Goal: Information Seeking & Learning: Check status

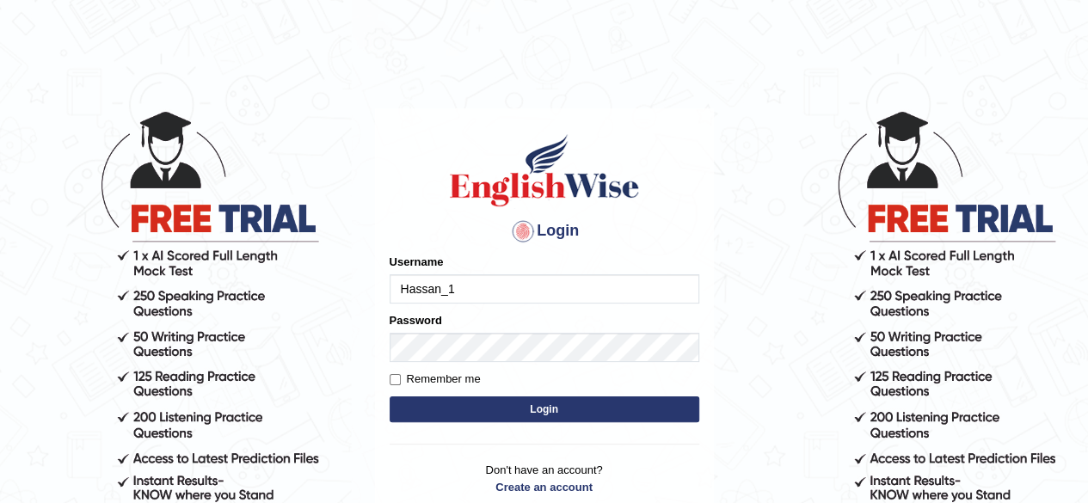
type input "Hassan_1"
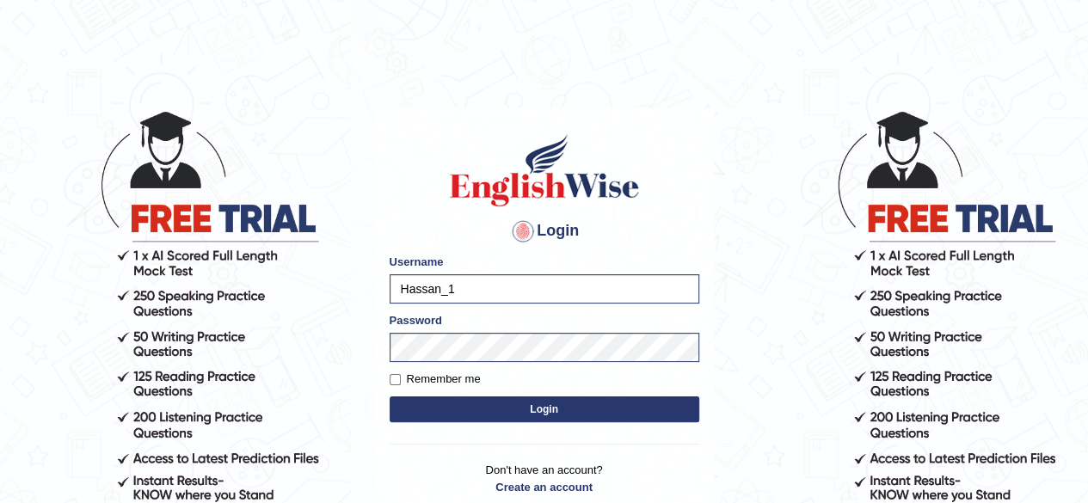
click at [512, 410] on button "Login" at bounding box center [545, 410] width 310 height 26
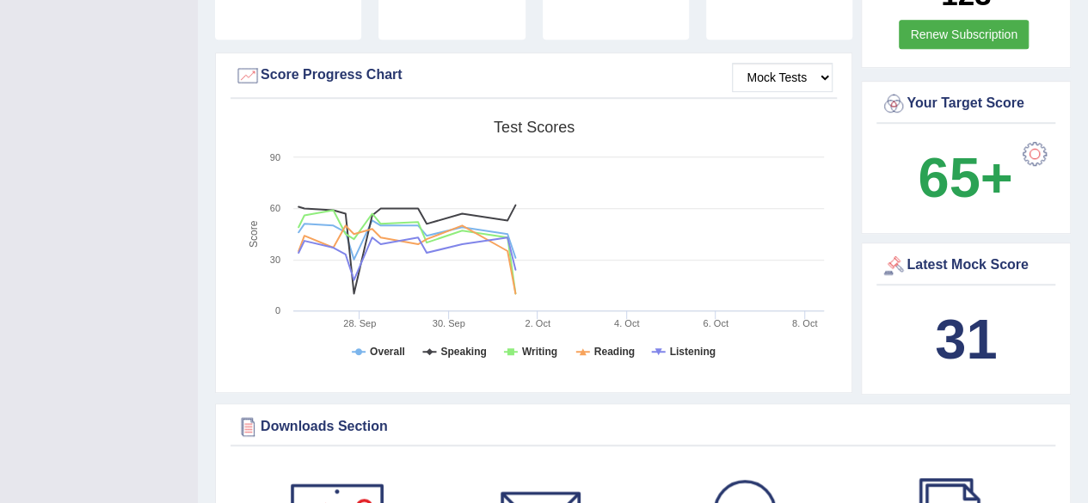
scroll to position [484, 0]
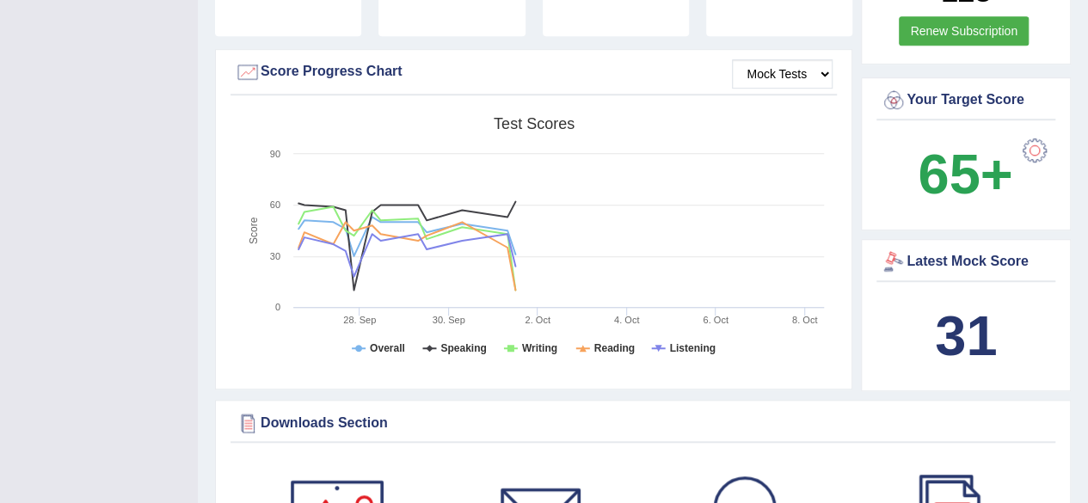
click at [915, 268] on div "Latest Mock Score 31" at bounding box center [966, 315] width 210 height 153
drag, startPoint x: 915, startPoint y: 268, endPoint x: 921, endPoint y: 295, distance: 28.4
click at [921, 295] on div "Latest Mock Score 31" at bounding box center [966, 315] width 210 height 153
drag, startPoint x: 921, startPoint y: 295, endPoint x: 1100, endPoint y: 171, distance: 217.0
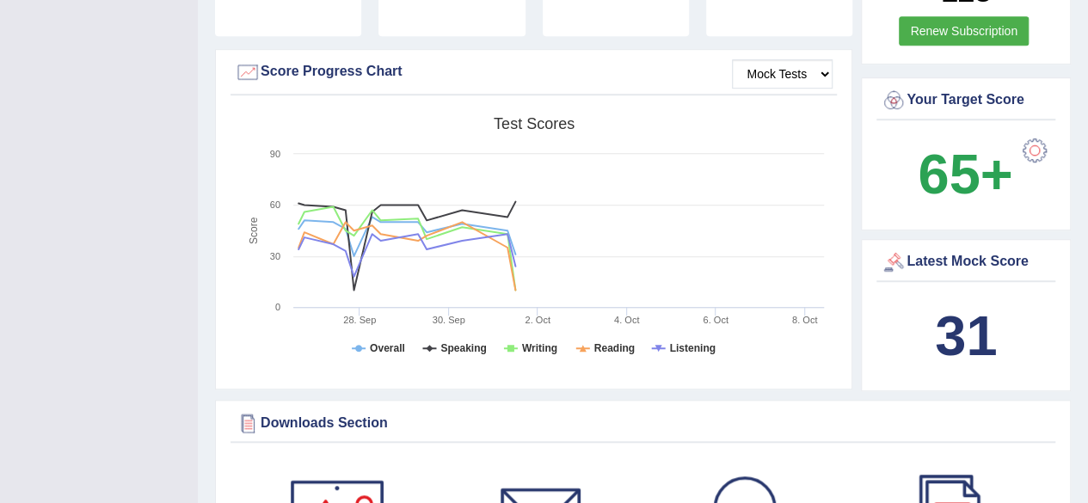
scroll to position [597, 0]
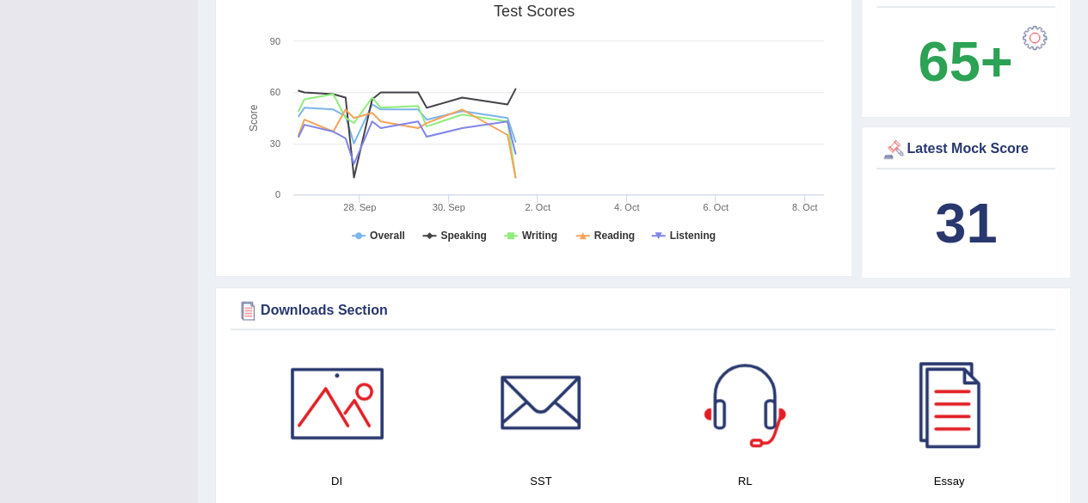
click at [948, 137] on div "Latest Mock Score" at bounding box center [966, 150] width 170 height 26
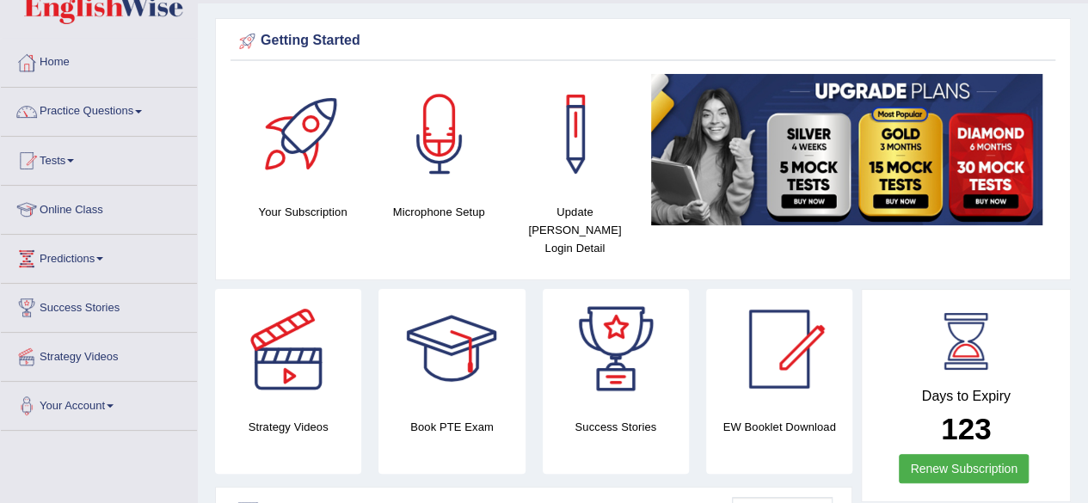
scroll to position [0, 0]
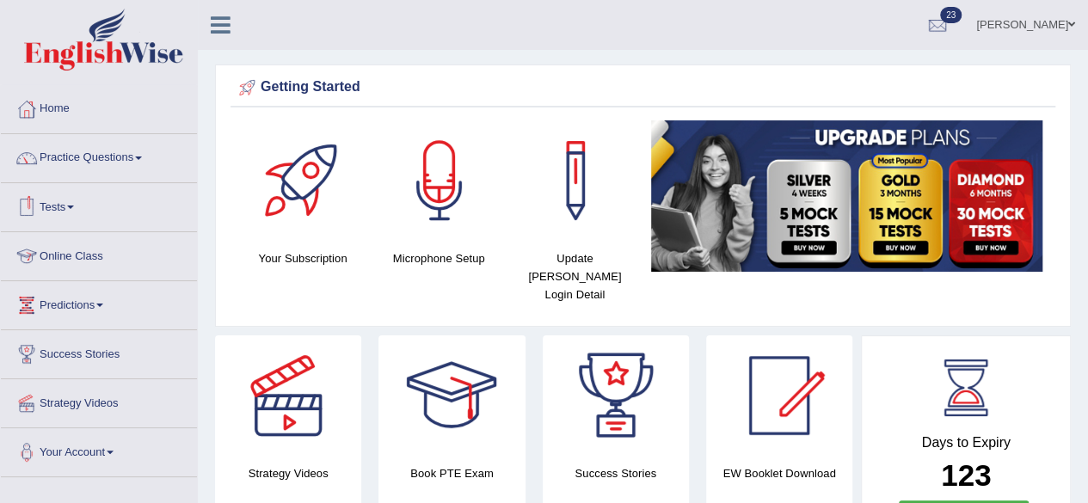
click at [70, 199] on link "Tests" at bounding box center [99, 204] width 196 height 43
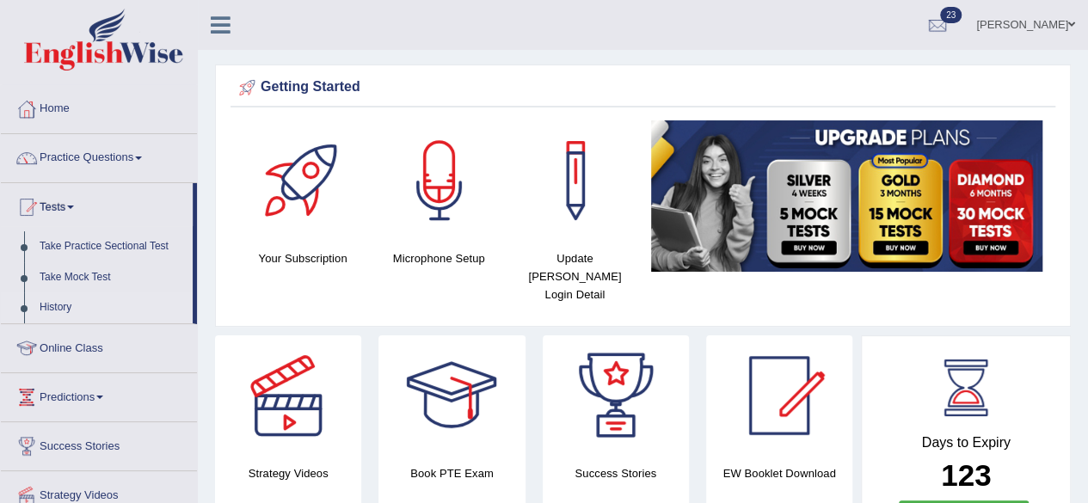
click at [60, 305] on link "History" at bounding box center [112, 308] width 161 height 31
click at [52, 309] on link "History" at bounding box center [112, 308] width 161 height 31
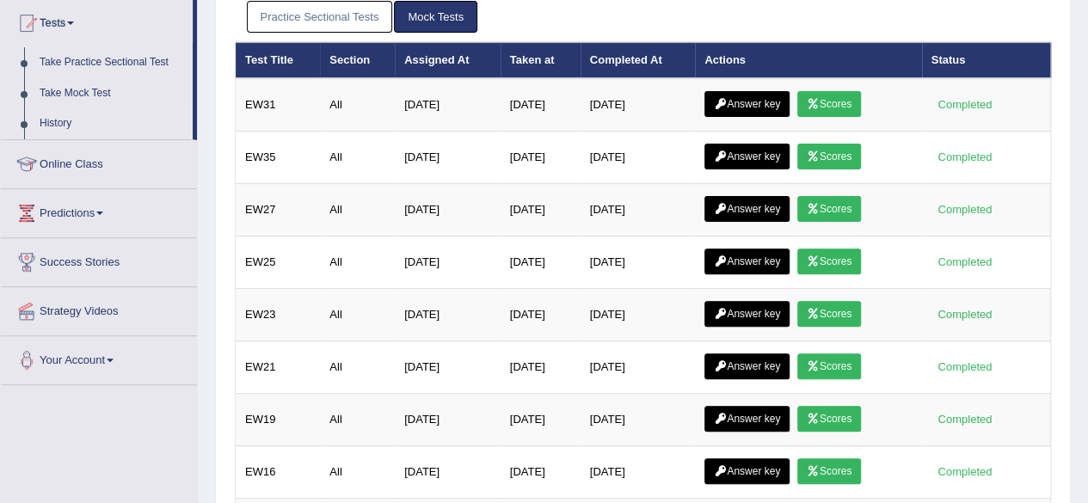
scroll to position [189, 0]
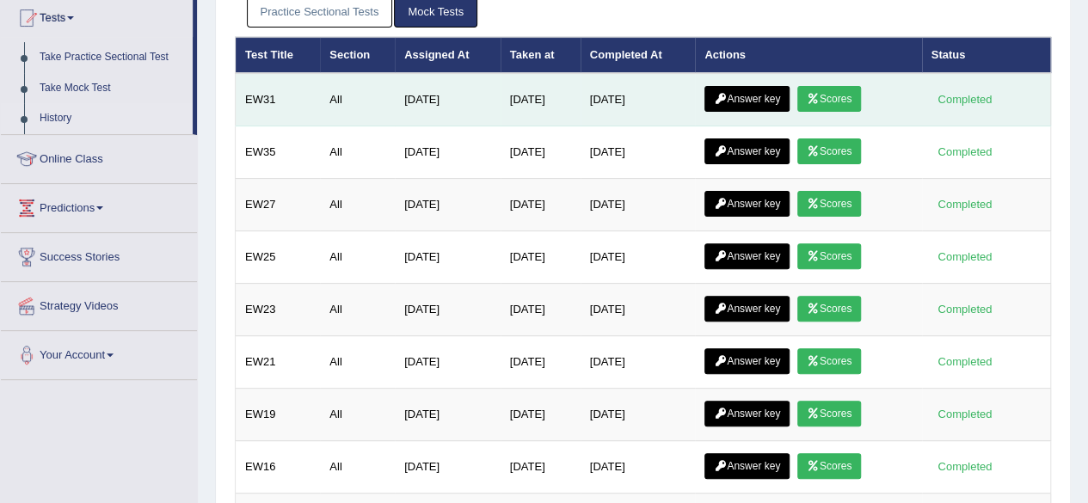
click at [835, 96] on link "Scores" at bounding box center [830, 99] width 64 height 26
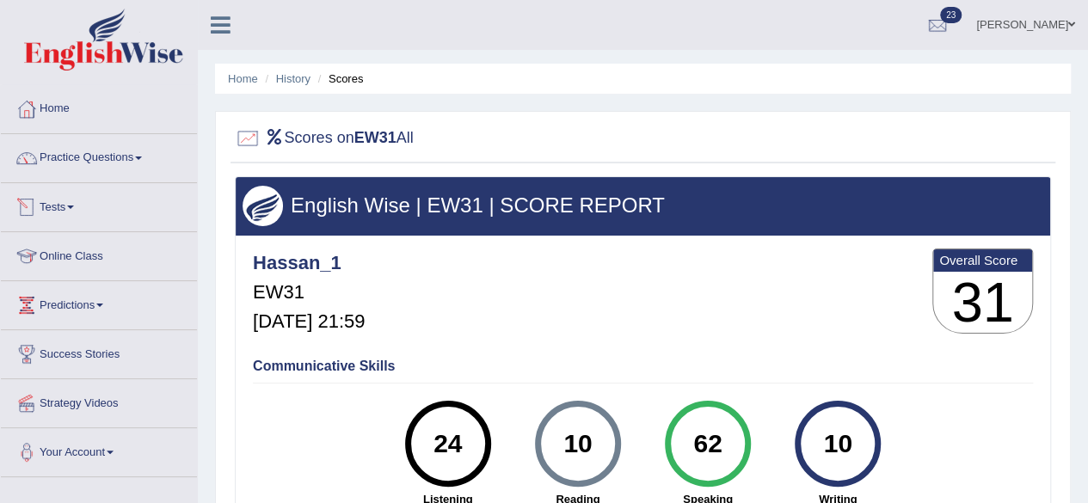
click at [73, 211] on link "Tests" at bounding box center [99, 204] width 196 height 43
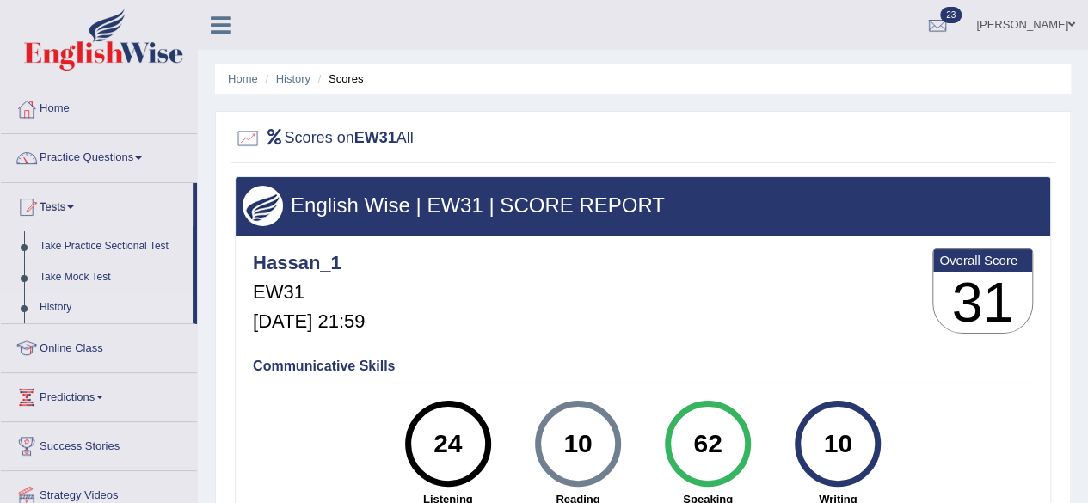
click at [56, 305] on link "History" at bounding box center [112, 308] width 161 height 31
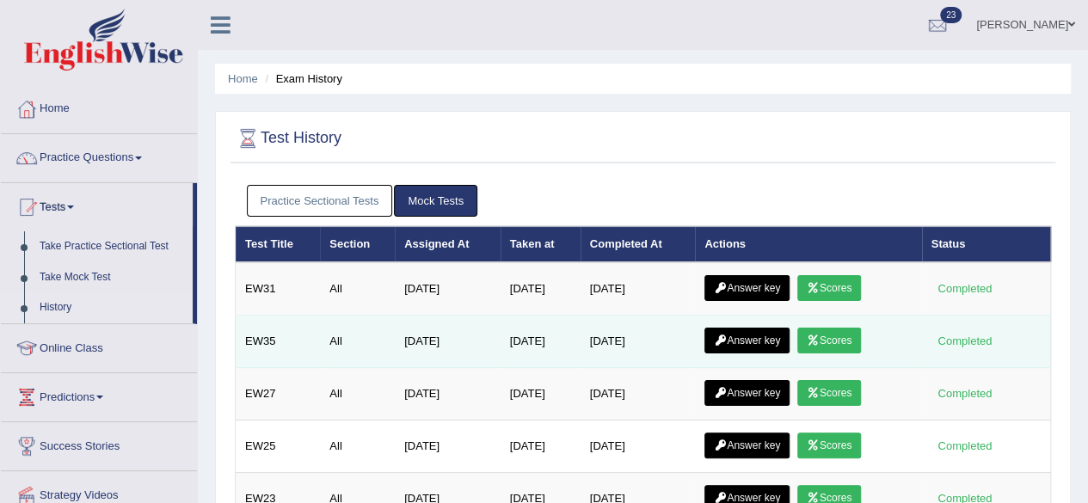
click at [853, 331] on link "Scores" at bounding box center [830, 341] width 64 height 26
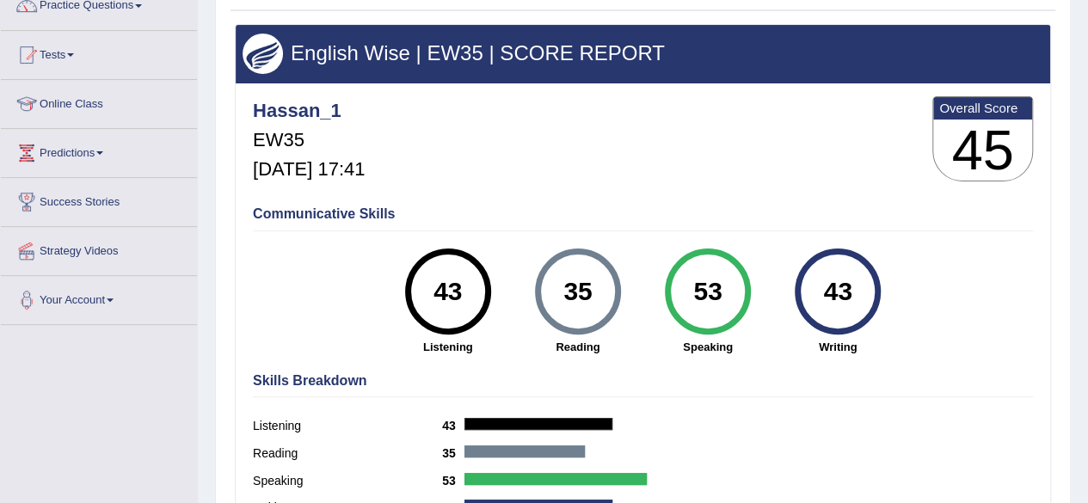
scroll to position [156, 0]
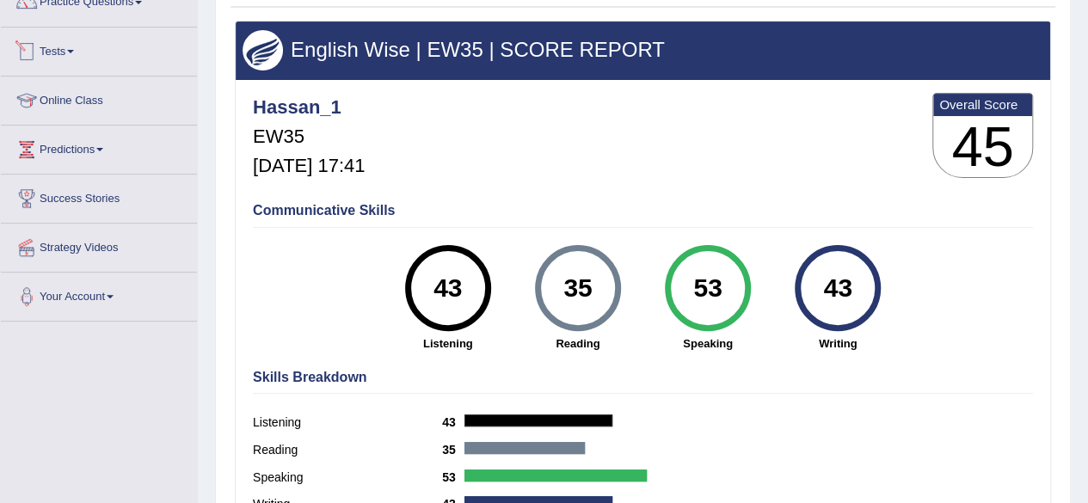
click at [110, 54] on link "Tests" at bounding box center [99, 49] width 196 height 43
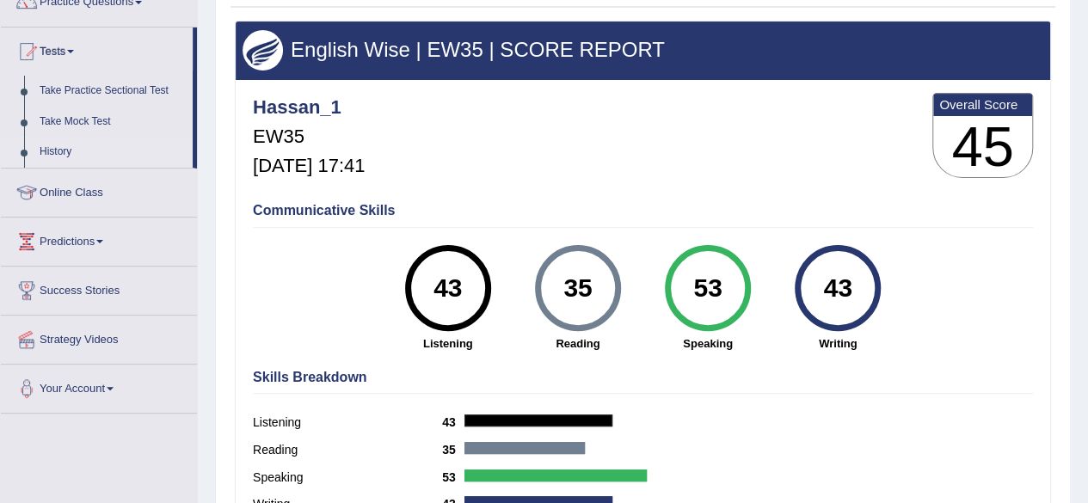
click at [86, 154] on link "History" at bounding box center [112, 152] width 161 height 31
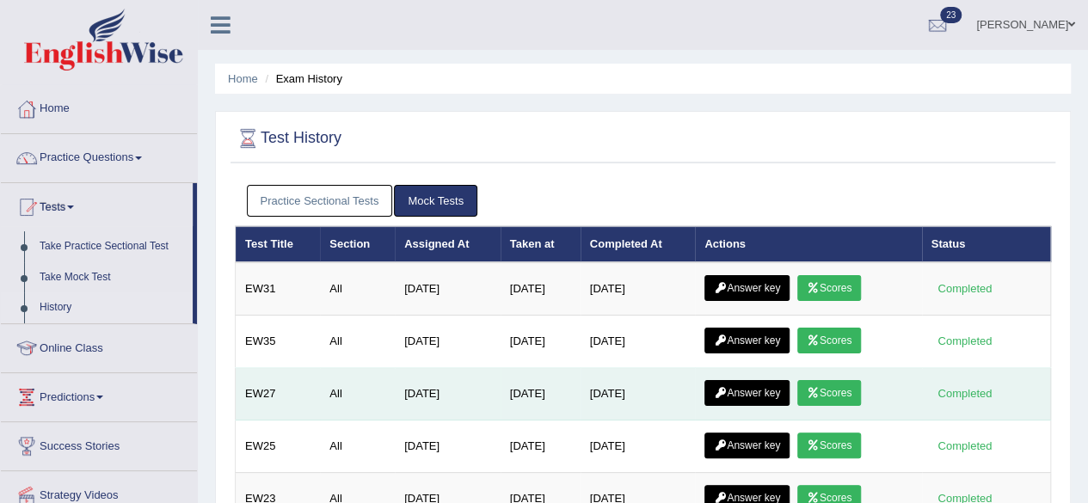
click at [848, 380] on link "Scores" at bounding box center [830, 393] width 64 height 26
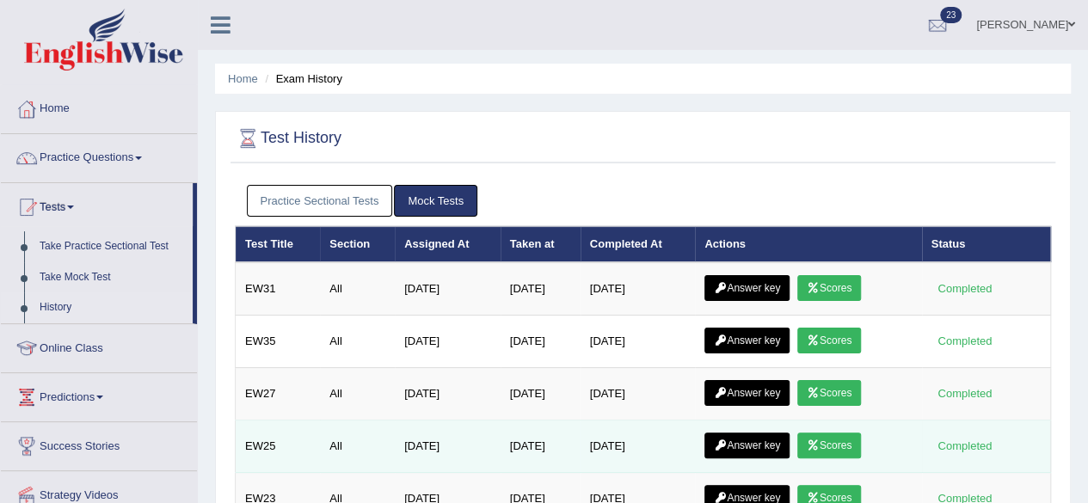
click at [836, 447] on link "Scores" at bounding box center [830, 446] width 64 height 26
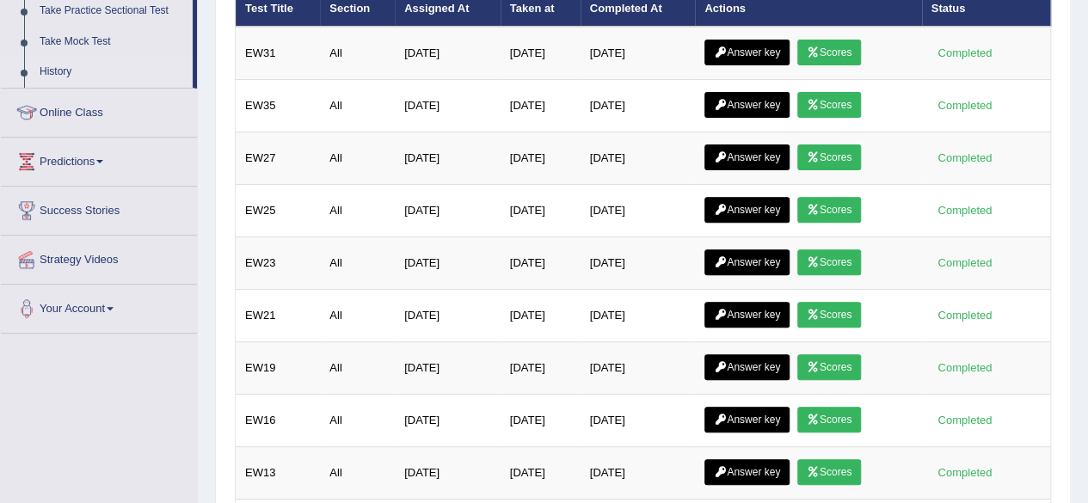
scroll to position [231, 0]
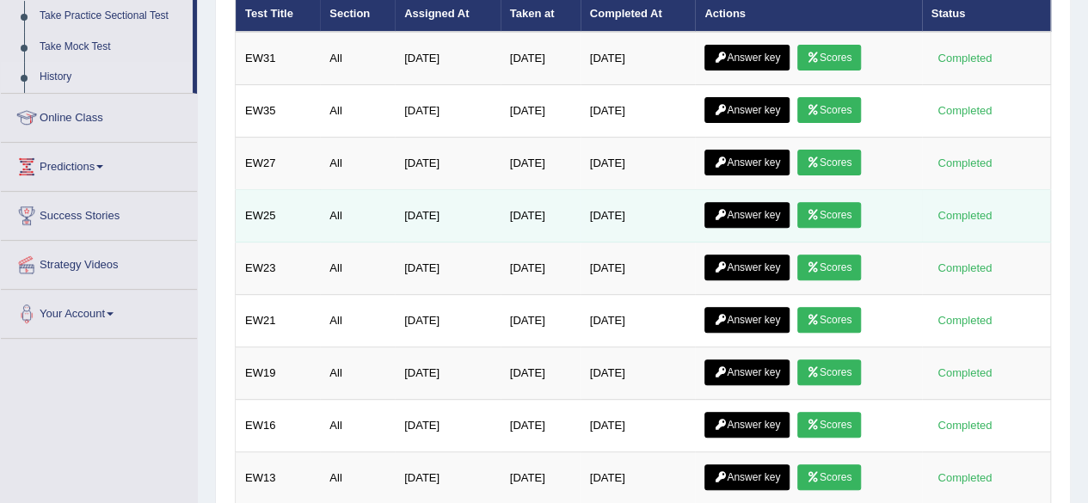
click at [854, 204] on link "Scores" at bounding box center [830, 215] width 64 height 26
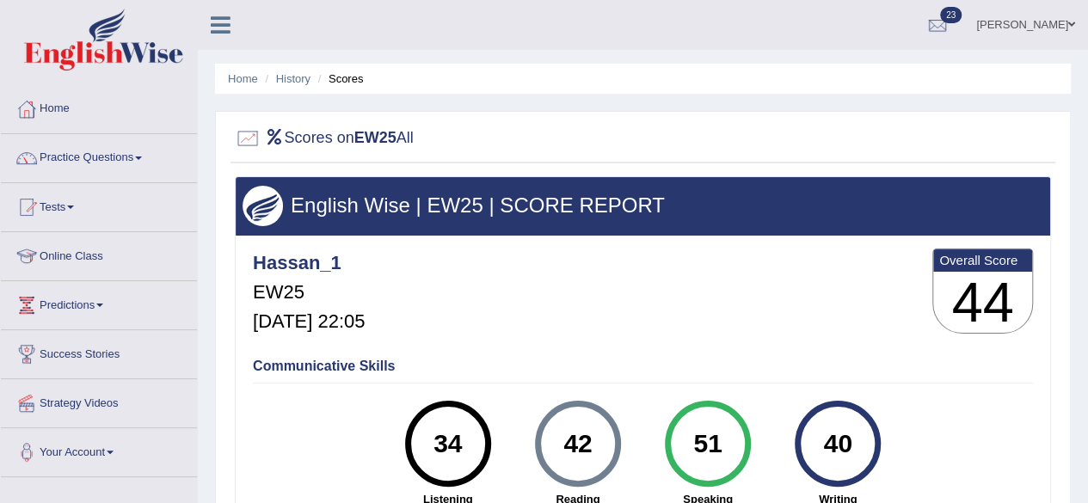
click at [124, 219] on link "Tests" at bounding box center [99, 204] width 196 height 43
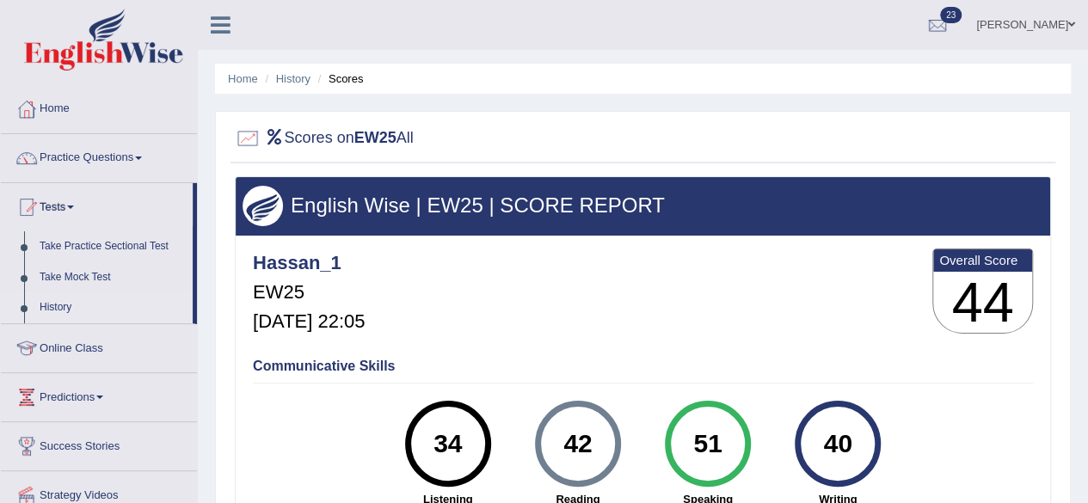
click at [83, 307] on link "History" at bounding box center [112, 308] width 161 height 31
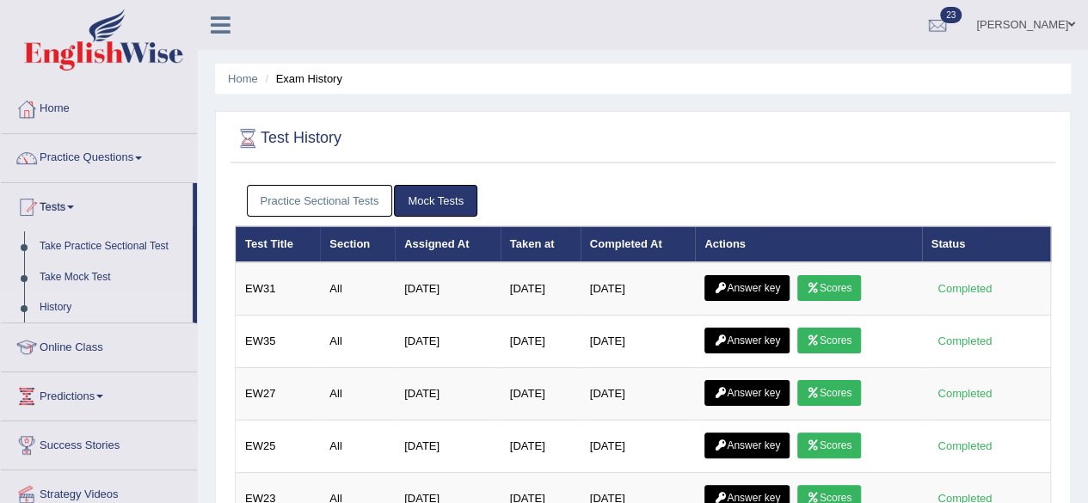
click at [726, 206] on ul "Practice Sectional Tests Mock Tests" at bounding box center [643, 201] width 793 height 32
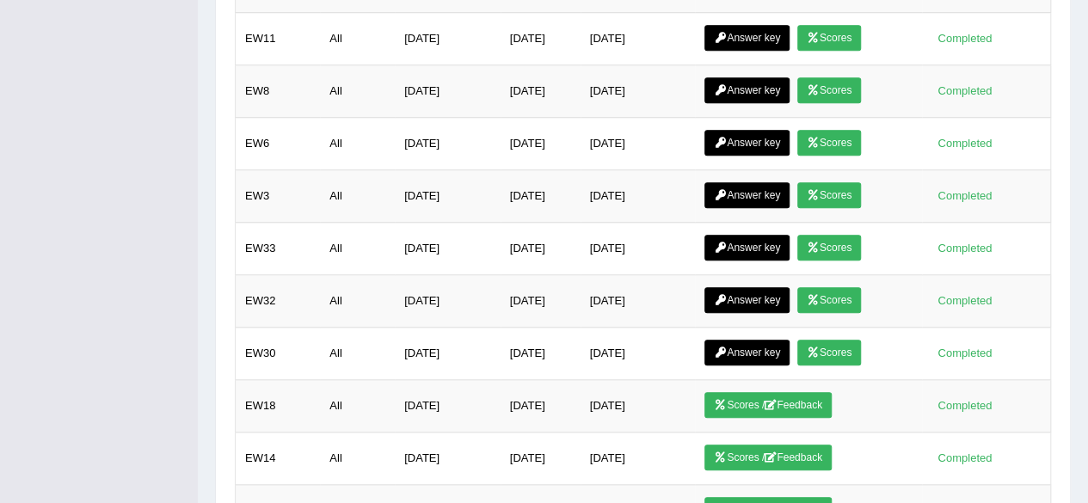
scroll to position [719, 0]
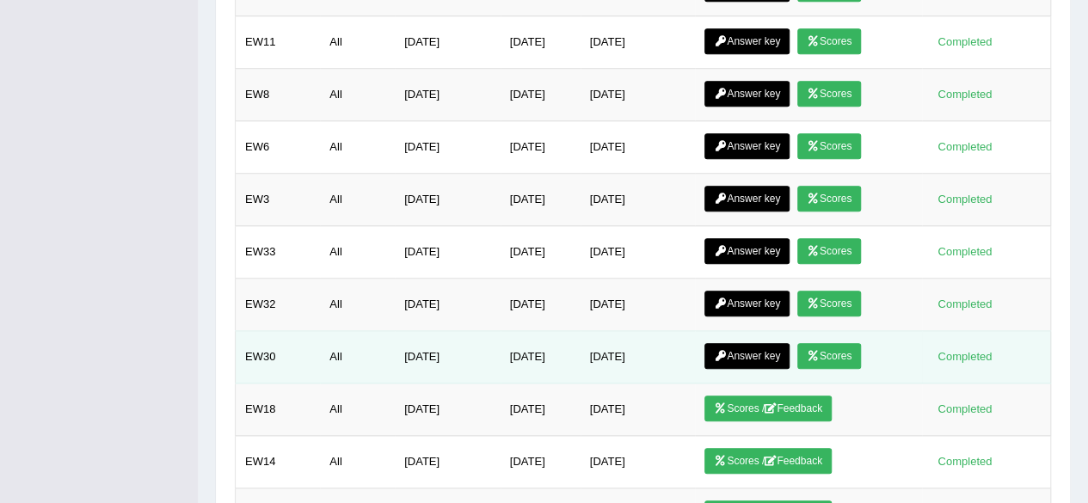
drag, startPoint x: 704, startPoint y: 274, endPoint x: 706, endPoint y: 338, distance: 63.7
click at [706, 338] on tbody "EW31 All [DATE] [DATE] [DATE] Answer key Scores Completed EW35 All [DATE] [DATE…" at bounding box center [644, 120] width 816 height 1155
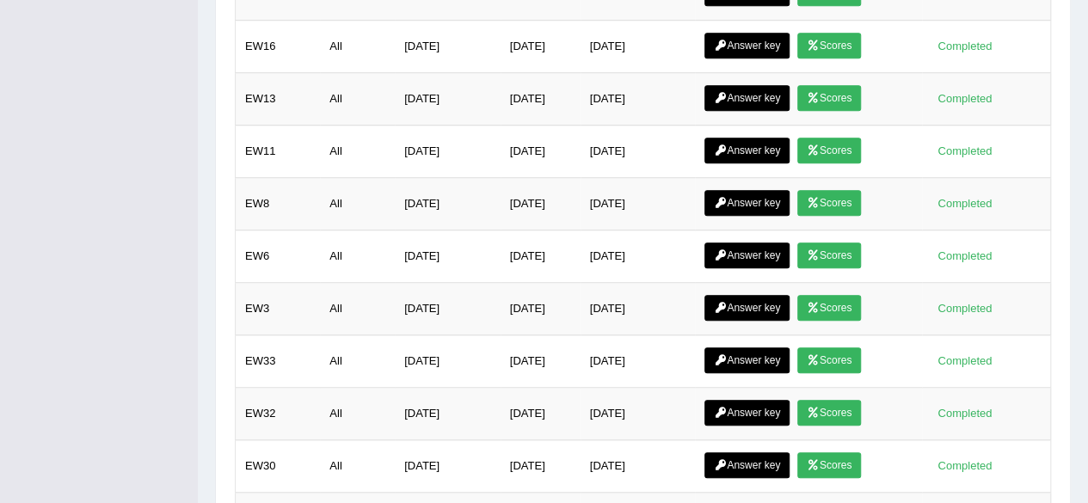
scroll to position [626, 0]
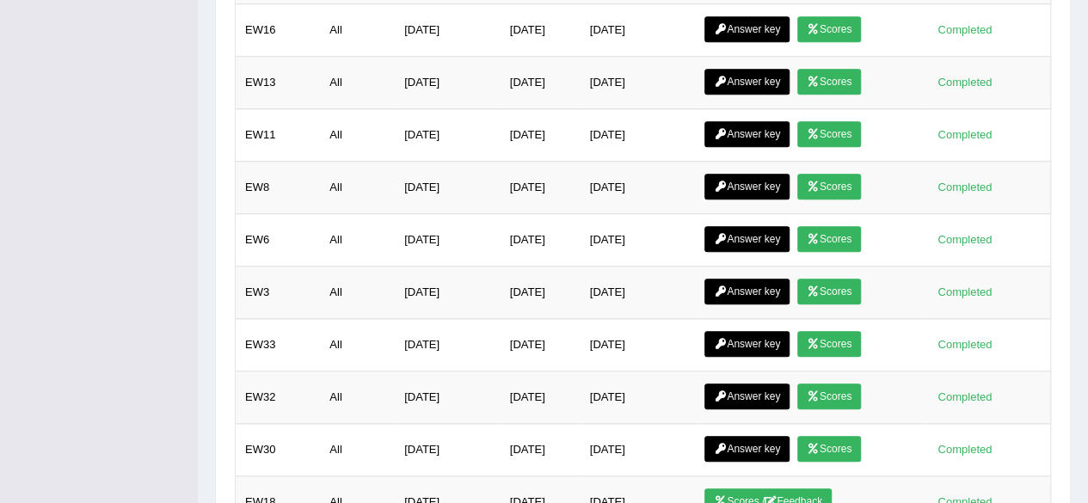
click at [1073, 233] on div "Home Exam History Test History Practice Sectional Tests Mock Tests Test Title S…" at bounding box center [643, 103] width 890 height 1458
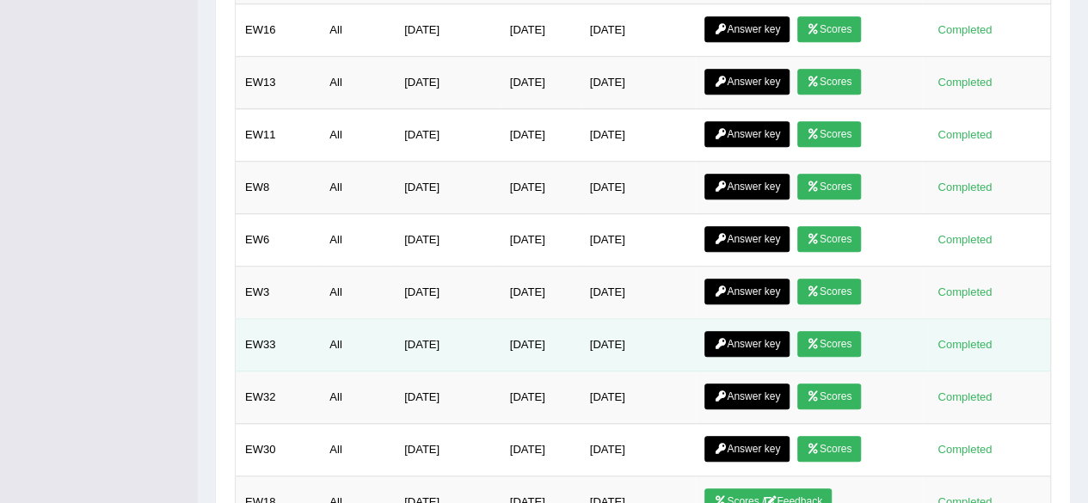
click at [843, 331] on link "Scores" at bounding box center [830, 344] width 64 height 26
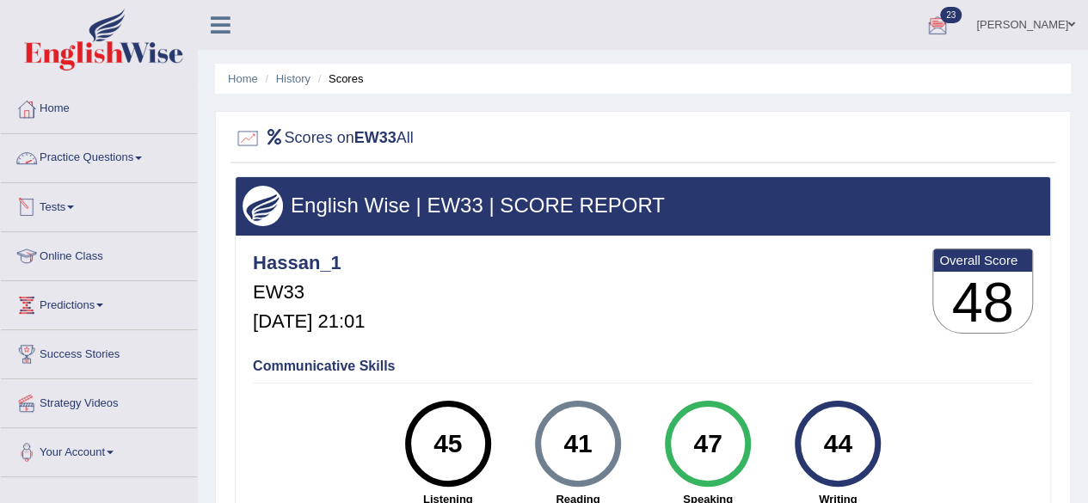
click at [117, 209] on link "Tests" at bounding box center [99, 204] width 196 height 43
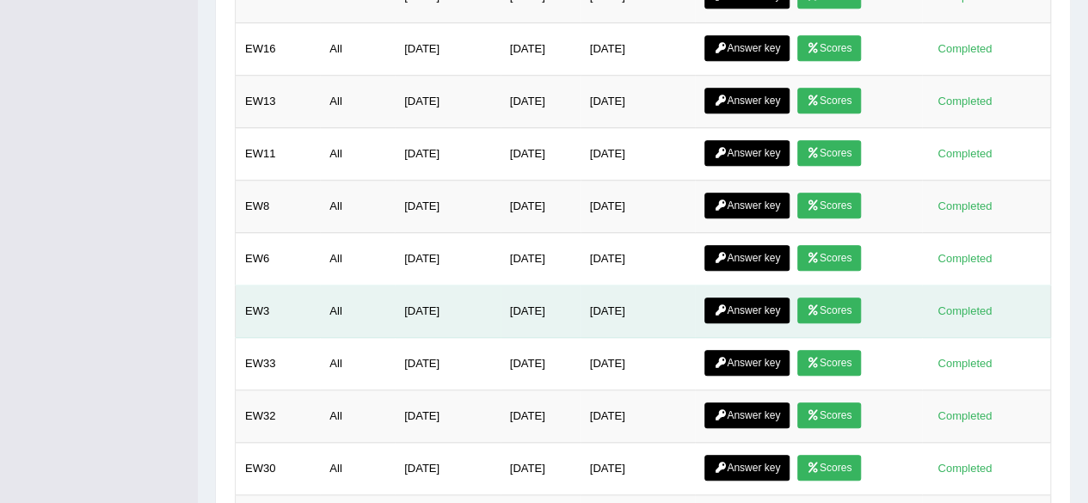
click at [838, 298] on link "Scores" at bounding box center [830, 311] width 64 height 26
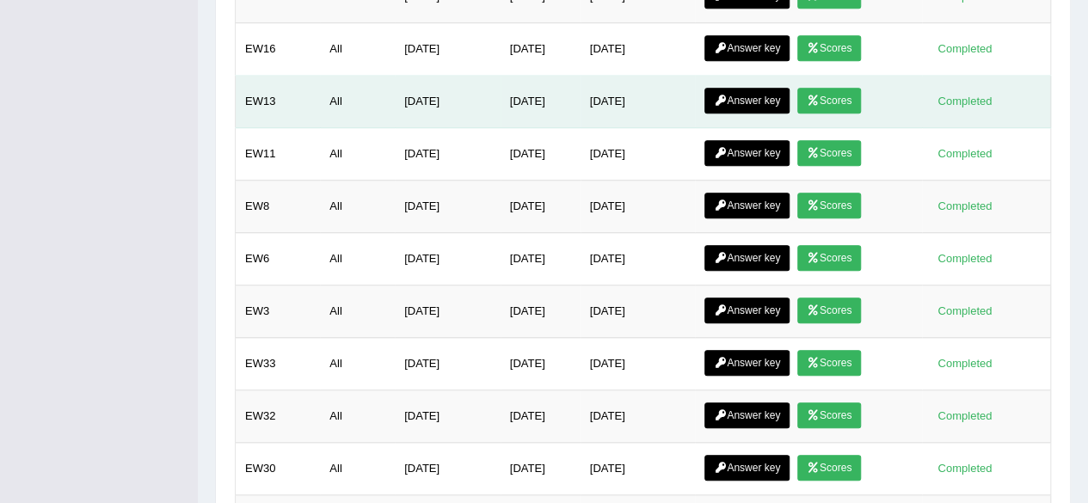
click at [836, 88] on link "Scores" at bounding box center [830, 101] width 64 height 26
